Goal: Task Accomplishment & Management: Use online tool/utility

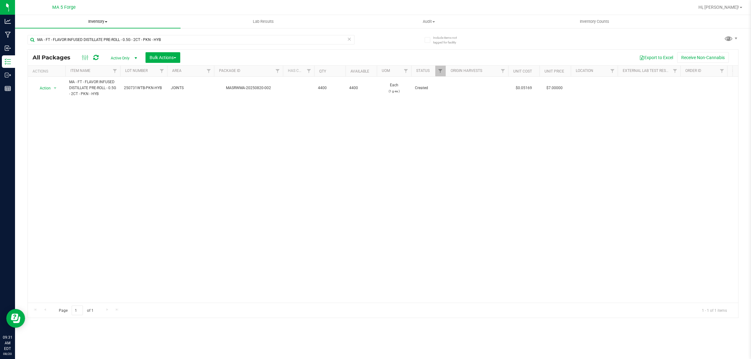
click at [100, 21] on span "Inventory" at bounding box center [98, 22] width 166 height 6
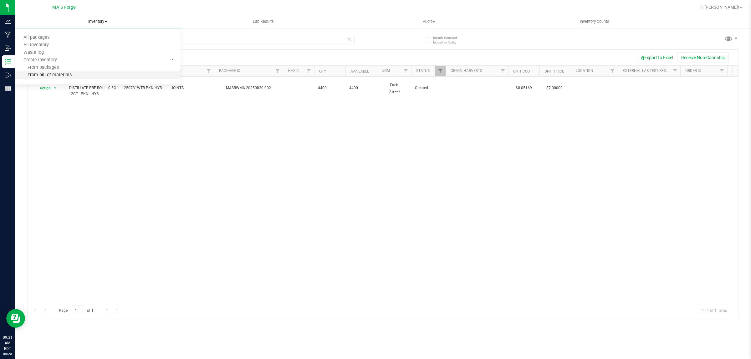
click at [71, 72] on li "From bill of materials" at bounding box center [98, 76] width 166 height 8
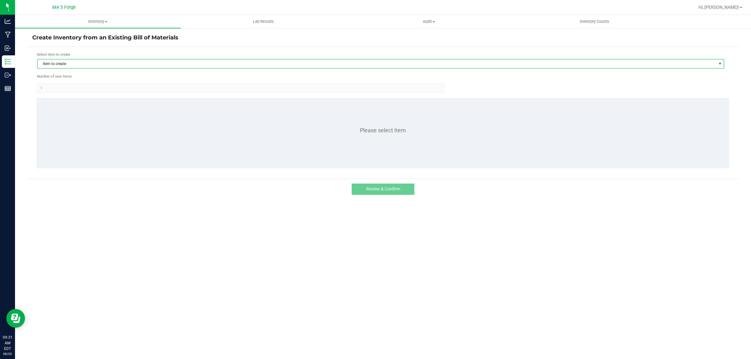
click at [162, 66] on span "Item to create" at bounding box center [377, 63] width 679 height 9
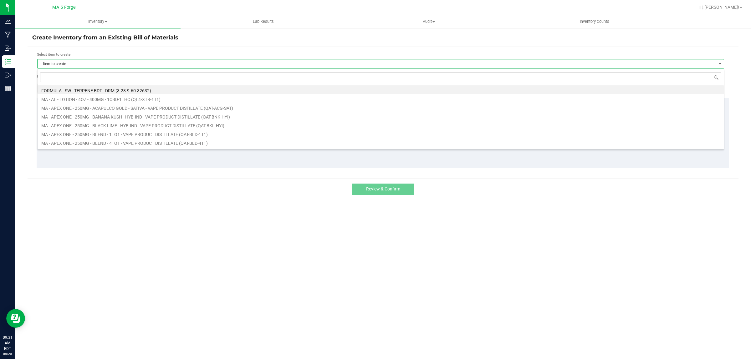
scroll to position [10, 687]
click at [137, 80] on input at bounding box center [381, 78] width 682 height 10
type input "FT-QOL-UPS-HYB"
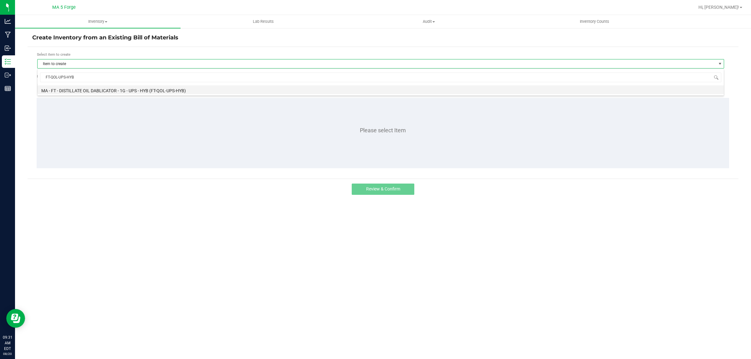
click at [139, 88] on li "MA - FT - DISTILLATE OIL DABLICATOR - 1G - UPS - HYB (FT-QOL-UPS-HYB)" at bounding box center [381, 89] width 687 height 9
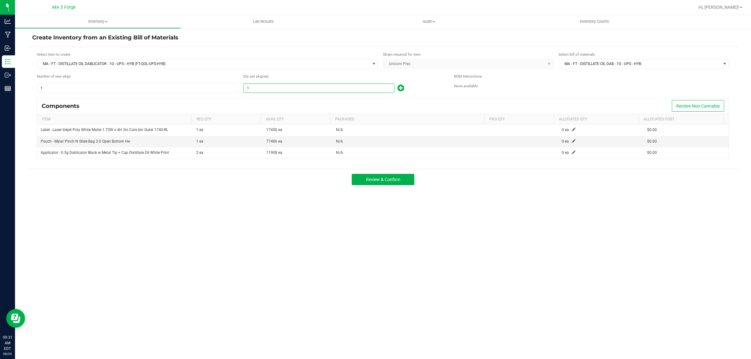
click at [302, 87] on input "1" at bounding box center [319, 88] width 150 height 9
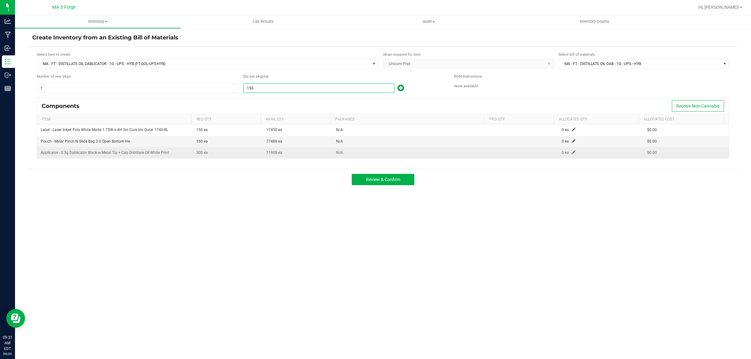
type input "150"
click at [572, 152] on span at bounding box center [574, 153] width 4 height 4
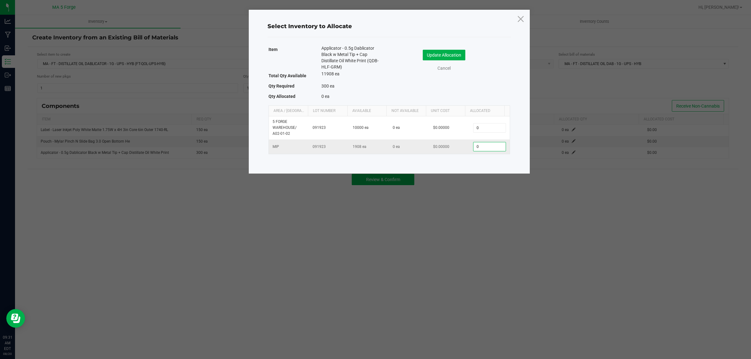
click at [487, 147] on input "0" at bounding box center [490, 146] width 32 height 9
type input "1"
type input "308"
click at [461, 52] on button "Update Allocation" at bounding box center [444, 55] width 43 height 11
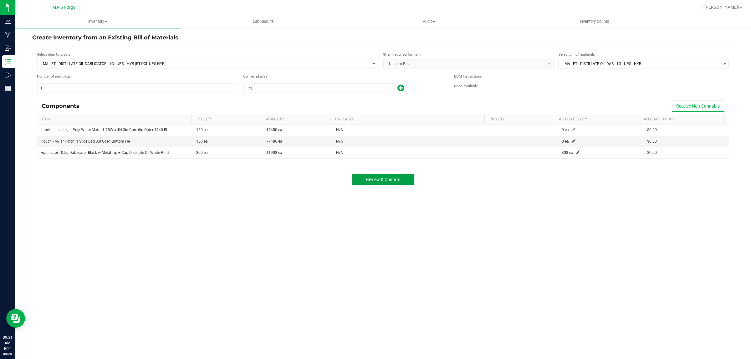
click at [401, 181] on button "Review & Confirm" at bounding box center [383, 179] width 63 height 11
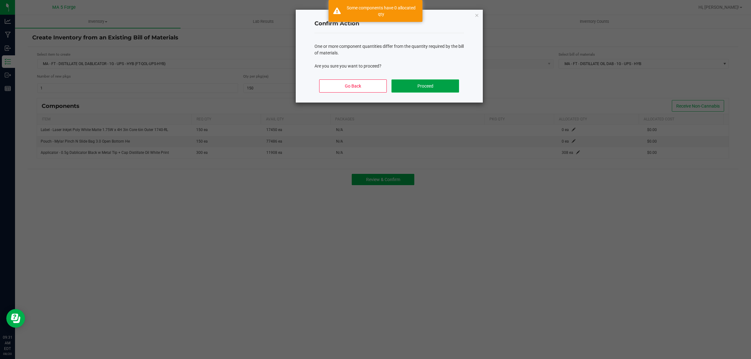
click at [431, 88] on button "Proceed" at bounding box center [425, 86] width 67 height 13
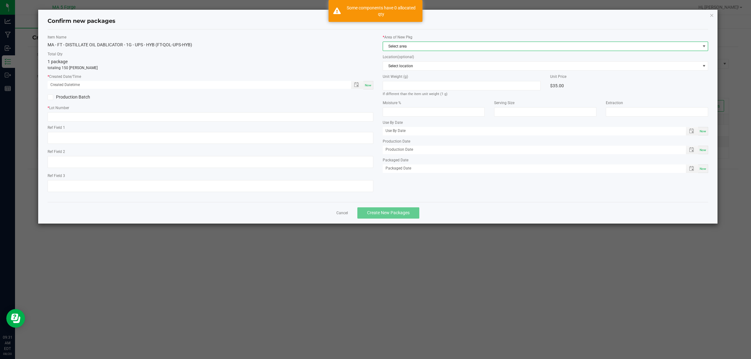
click at [391, 44] on span "Select area" at bounding box center [541, 46] width 317 height 9
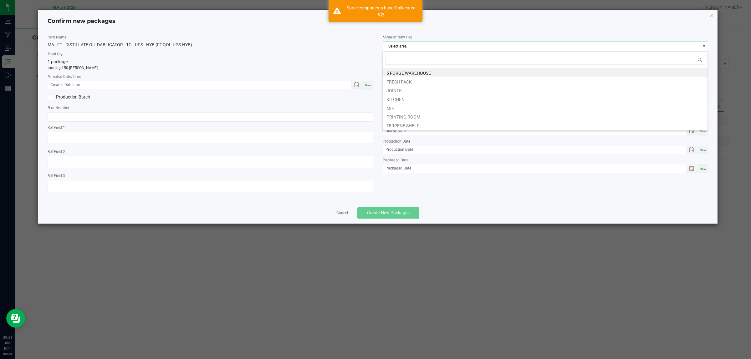
scroll to position [10, 326]
click at [395, 108] on li "MIP" at bounding box center [545, 107] width 325 height 9
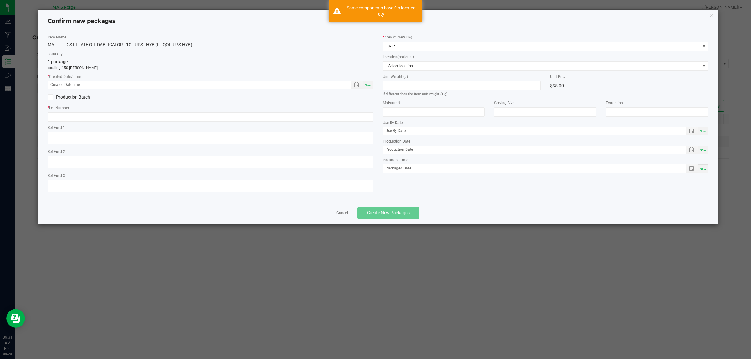
click at [369, 84] on span "Now" at bounding box center [368, 85] width 7 height 3
type input "[DATE] 09:31 AM"
click at [67, 97] on label "Production Batch" at bounding box center [127, 97] width 158 height 7
click at [0, 0] on input "Production Batch" at bounding box center [0, 0] width 0 height 0
click at [114, 115] on input "text" at bounding box center [211, 116] width 326 height 9
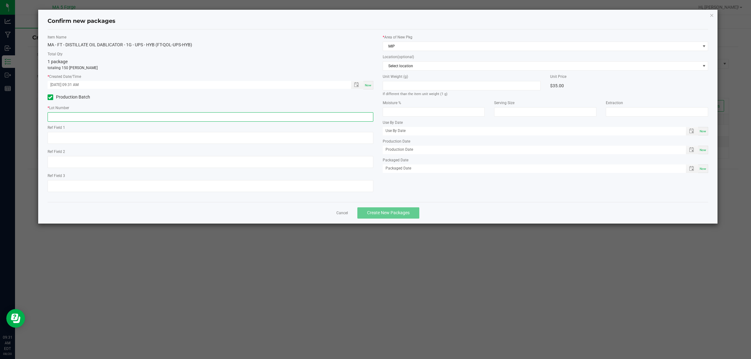
paste input "250808WVP-UPS-HYB"
type input "250808WVP-UPS-HYB"
click at [386, 209] on button "Create New Packages" at bounding box center [389, 213] width 62 height 11
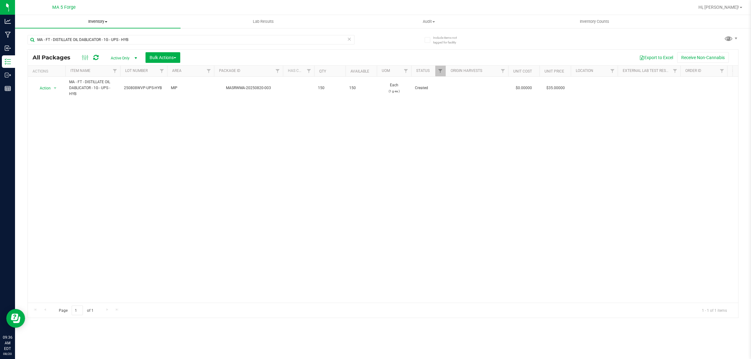
click at [103, 23] on span "Inventory" at bounding box center [98, 22] width 166 height 6
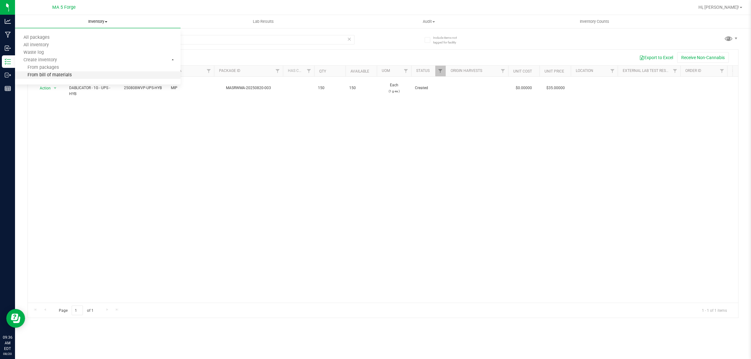
click at [76, 74] on li "From bill of materials" at bounding box center [98, 76] width 166 height 8
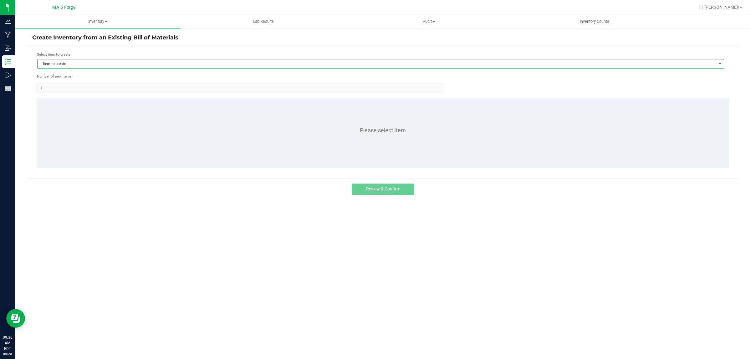
click at [152, 64] on span "Item to create" at bounding box center [377, 63] width 679 height 9
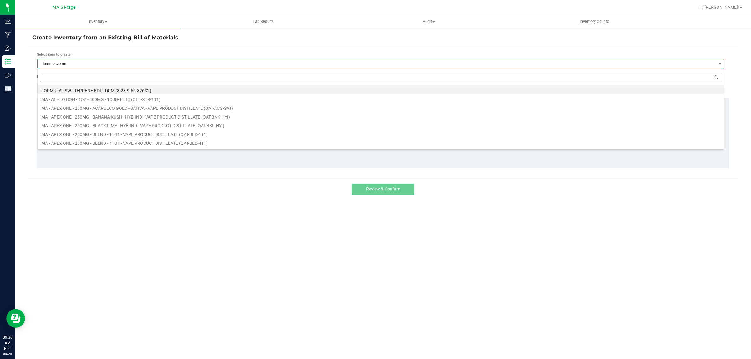
scroll to position [10, 687]
click at [137, 77] on input at bounding box center [381, 78] width 682 height 10
type input "FT-QAT-UPS-HYB"
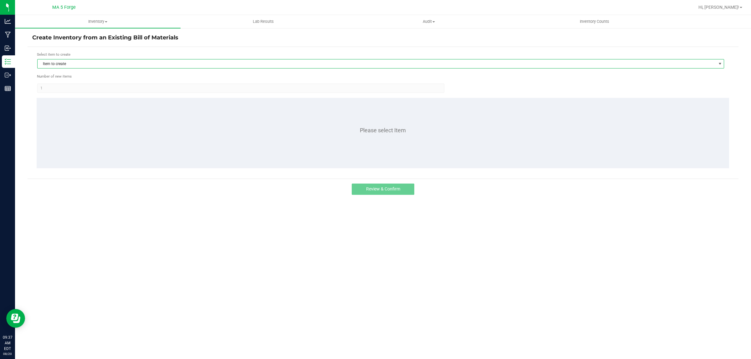
click at [83, 66] on span "Item to create" at bounding box center [377, 63] width 679 height 9
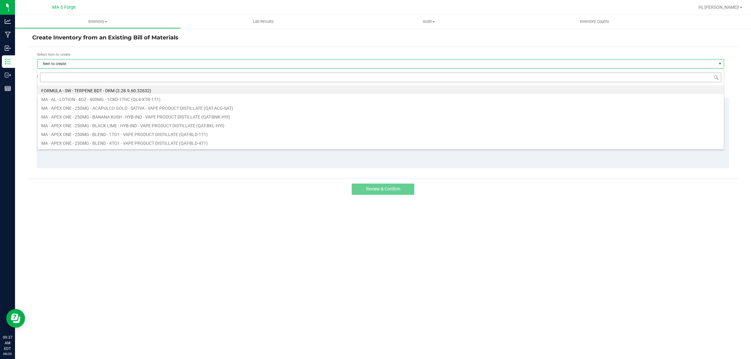
click at [79, 78] on input at bounding box center [381, 78] width 682 height 10
type input "FT-QAT-BCH-[GEOGRAPHIC_DATA]"
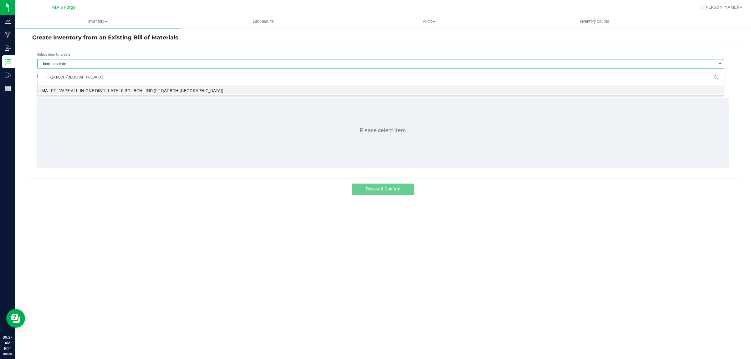
click at [94, 88] on li "MA - FT - VAPE ALL-IN-ONE DISTILLATE - 0.3G - BCH - IND (FT-QAT-BCH-[GEOGRAPHIC…" at bounding box center [381, 89] width 687 height 9
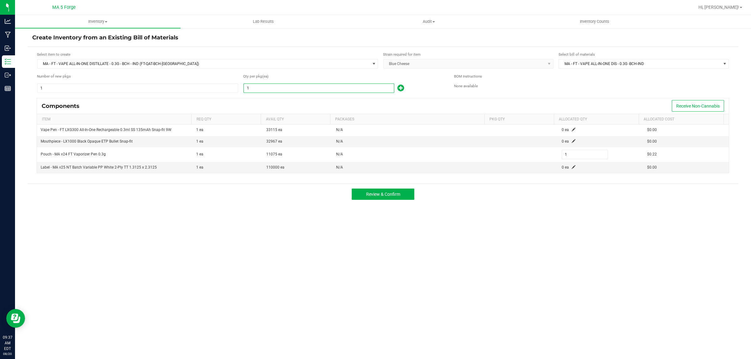
click at [302, 91] on input "1" at bounding box center [319, 88] width 150 height 9
type input "2"
type input "27"
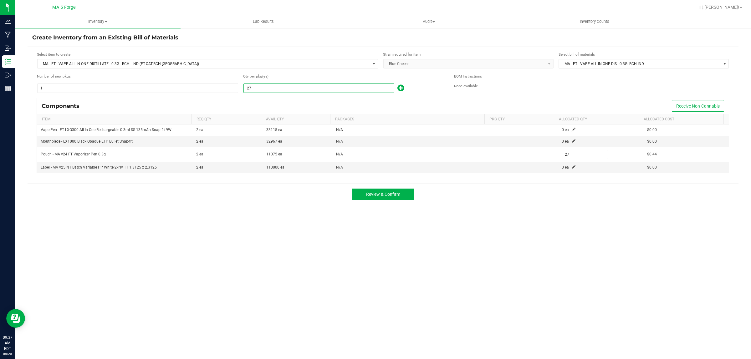
type input "278"
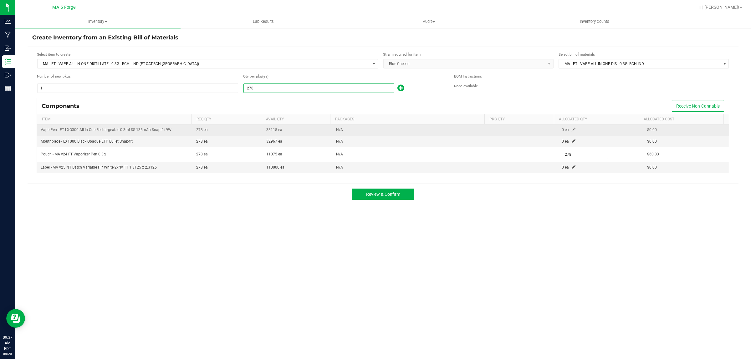
type input "278"
click at [572, 130] on span at bounding box center [574, 130] width 4 height 4
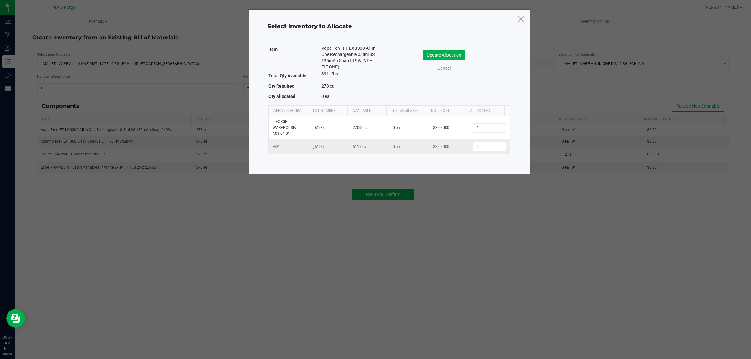
click at [493, 150] on input "0" at bounding box center [490, 146] width 32 height 9
type input "278"
drag, startPoint x: 456, startPoint y: 53, endPoint x: 550, endPoint y: 116, distance: 112.4
click at [457, 53] on button "Update Allocation" at bounding box center [444, 55] width 43 height 11
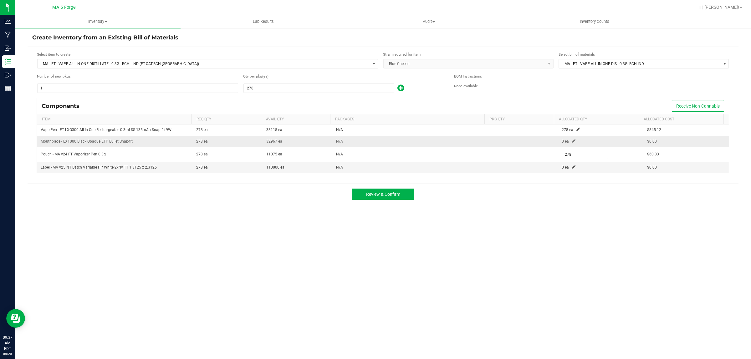
click at [571, 141] on td "0 ea" at bounding box center [600, 141] width 85 height 11
click at [572, 141] on span at bounding box center [574, 141] width 4 height 4
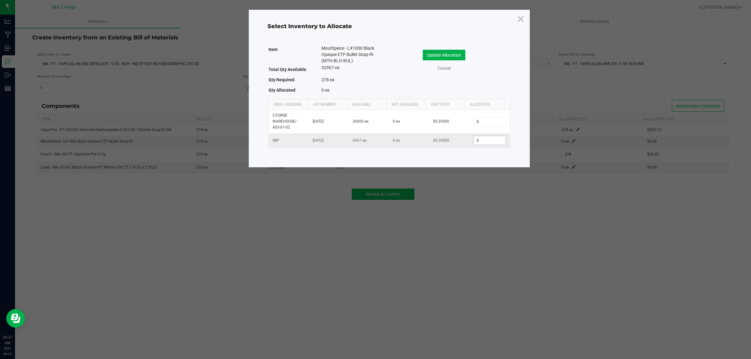
click at [490, 145] on input "0" at bounding box center [490, 140] width 32 height 9
type input "278"
click at [458, 55] on button "Update Allocation" at bounding box center [444, 55] width 43 height 11
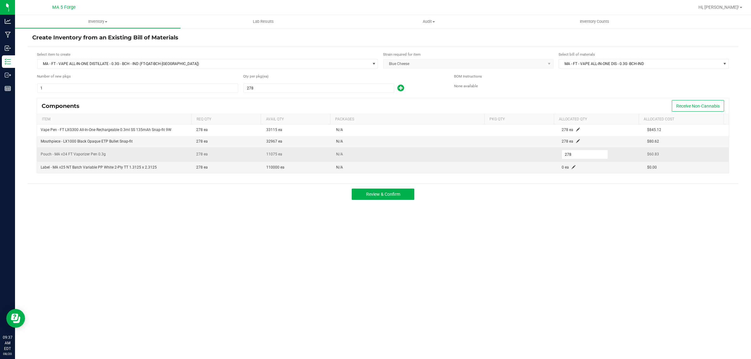
drag, startPoint x: 548, startPoint y: 157, endPoint x: 537, endPoint y: 157, distance: 11.3
click at [537, 157] on tr "Pouch - MA v24 FT Vaporizer Pen 0.3g 278 ea 11075 ea N/A 278 $60.83" at bounding box center [383, 154] width 692 height 15
type input "2"
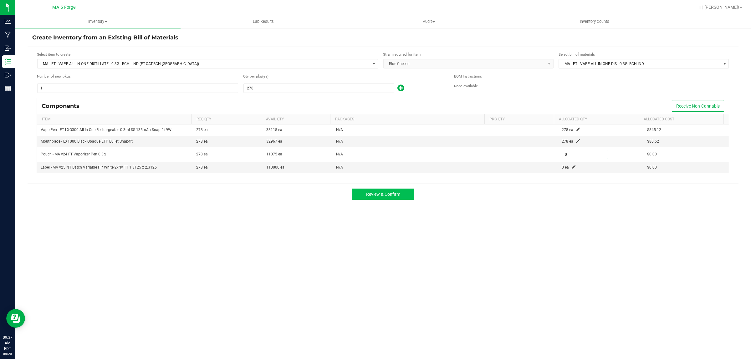
type input "0"
click at [411, 195] on button "Review & Confirm" at bounding box center [383, 194] width 63 height 11
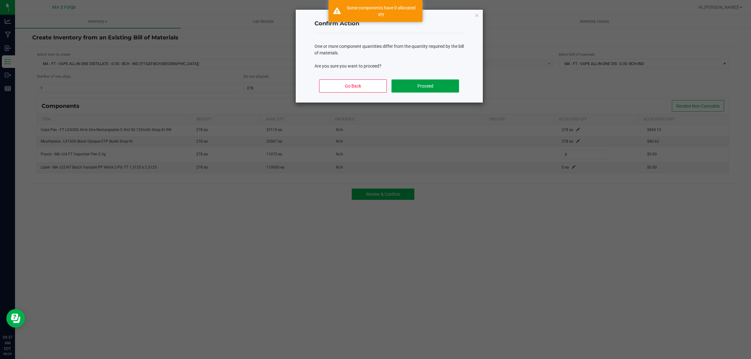
click at [418, 82] on button "Proceed" at bounding box center [425, 86] width 67 height 13
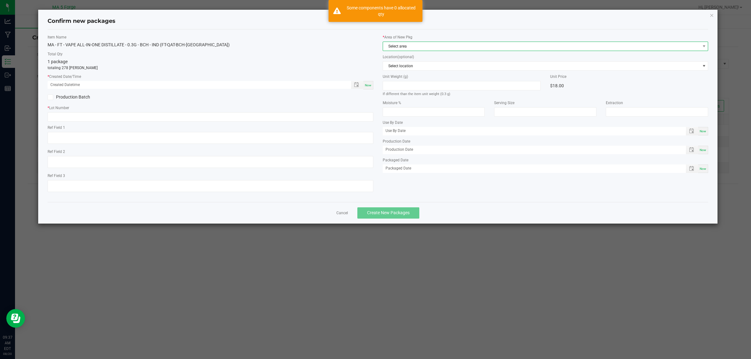
click at [415, 42] on span "Select area" at bounding box center [541, 46] width 317 height 9
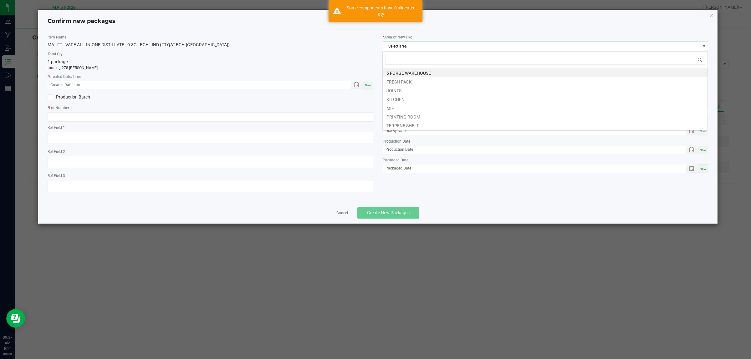
scroll to position [10, 326]
click at [390, 107] on li "MIP" at bounding box center [545, 107] width 325 height 9
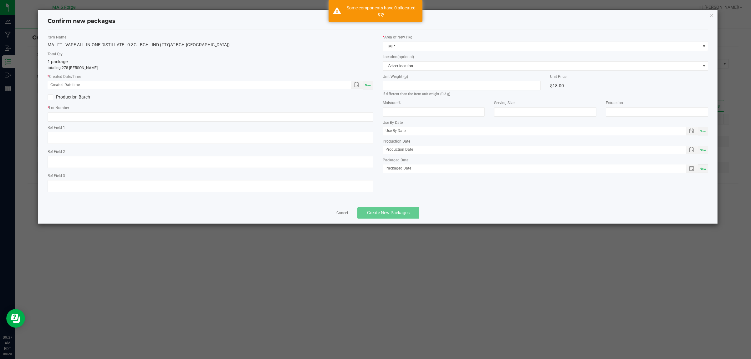
click at [367, 82] on div "Now" at bounding box center [369, 85] width 10 height 8
type input "[DATE] 09:37 AM"
click at [71, 97] on label "Production Batch" at bounding box center [127, 97] width 158 height 7
click at [0, 0] on input "Production Batch" at bounding box center [0, 0] width 0 height 0
click at [117, 120] on input "text" at bounding box center [211, 116] width 326 height 9
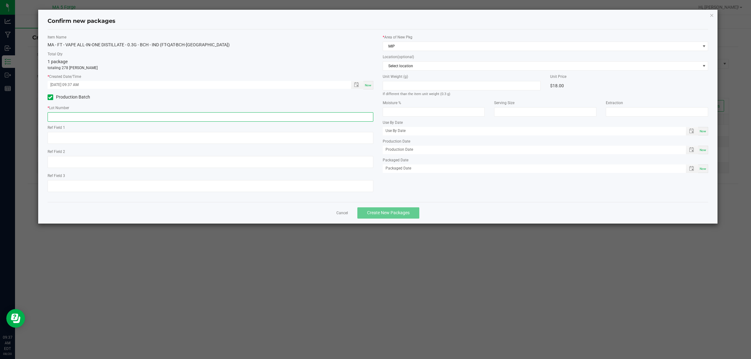
paste input "250808WVP-UPS-HYB"
type input "250808WVP-UPS-HYB"
click at [374, 213] on span "Create New Packages" at bounding box center [388, 212] width 43 height 5
